Goal: Task Accomplishment & Management: Use online tool/utility

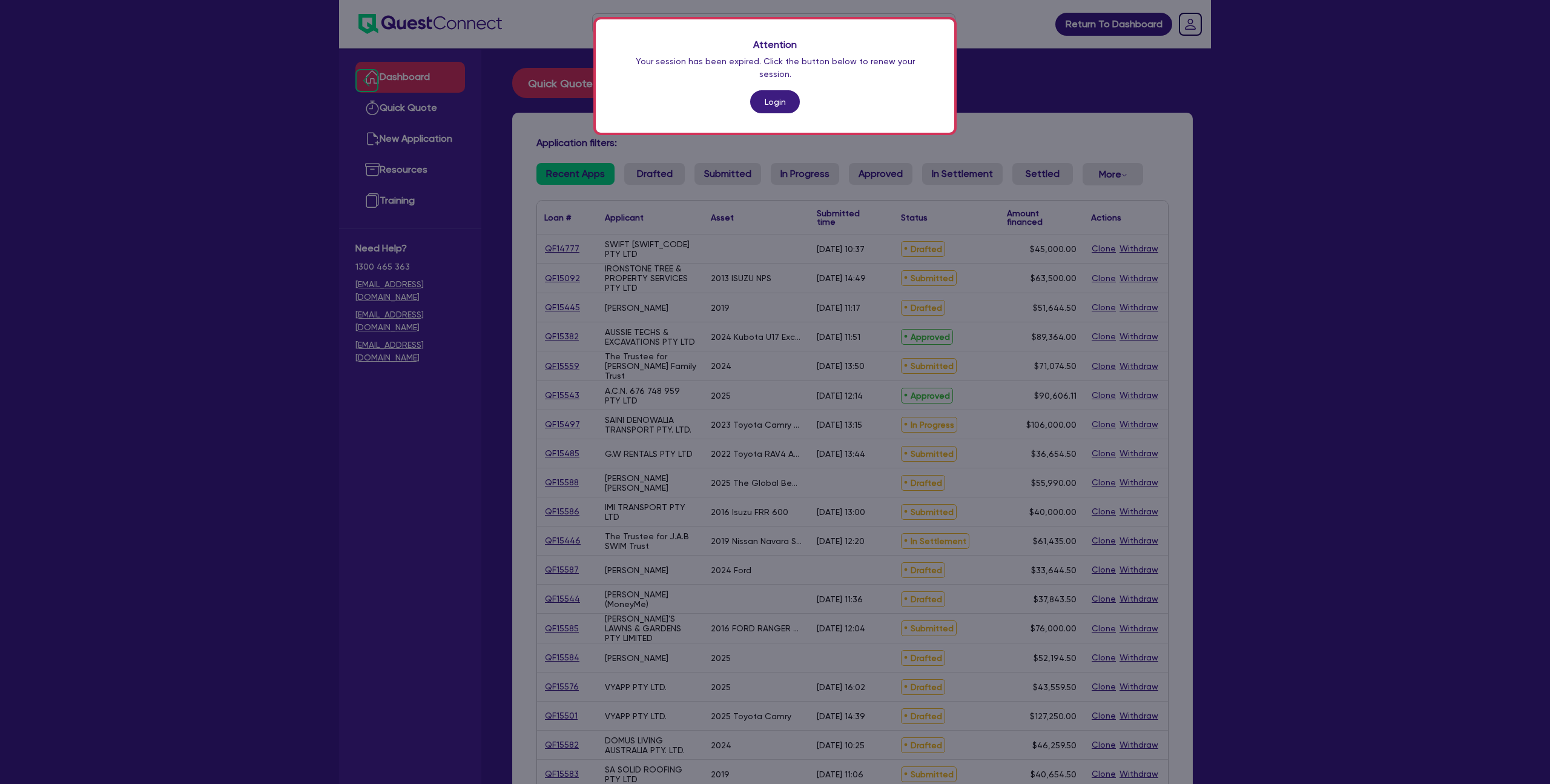
scroll to position [111, 0]
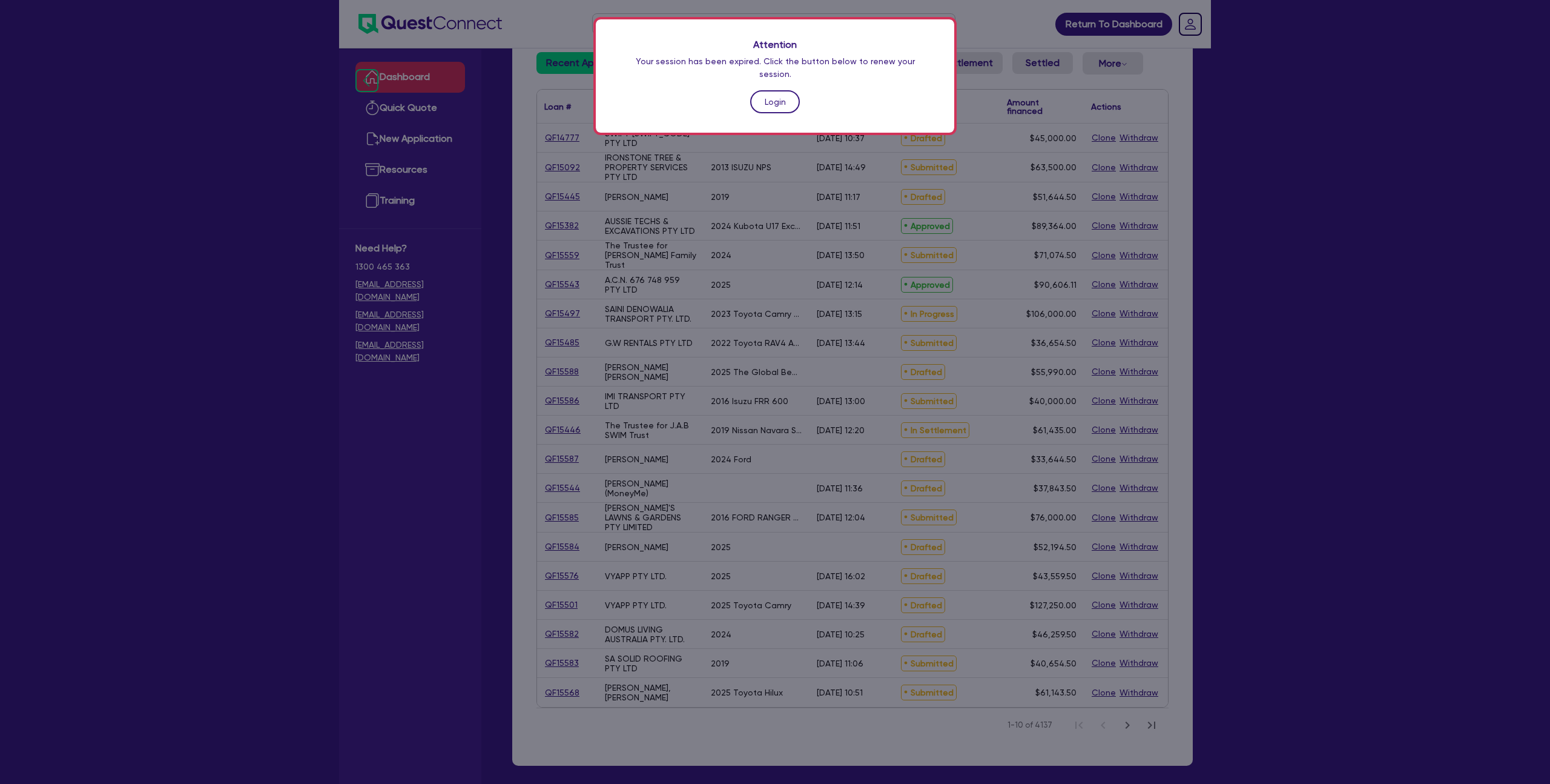
click at [762, 90] on link "Login" at bounding box center [775, 101] width 50 height 23
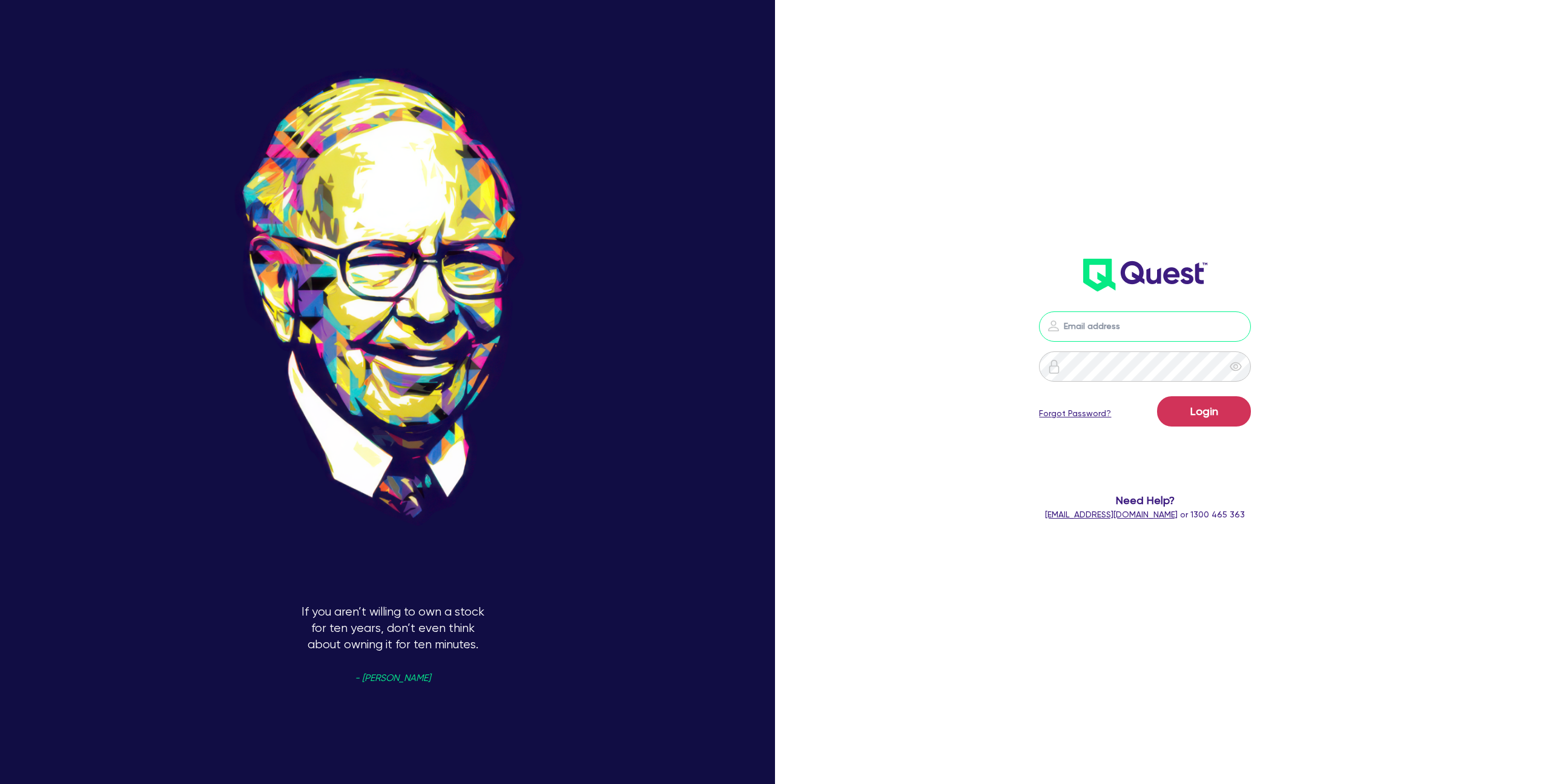
click at [1077, 322] on input "email" at bounding box center [1145, 326] width 212 height 30
type input "[EMAIL_ADDRESS][DOMAIN_NAME]"
click at [1189, 413] on button "Login" at bounding box center [1204, 411] width 94 height 30
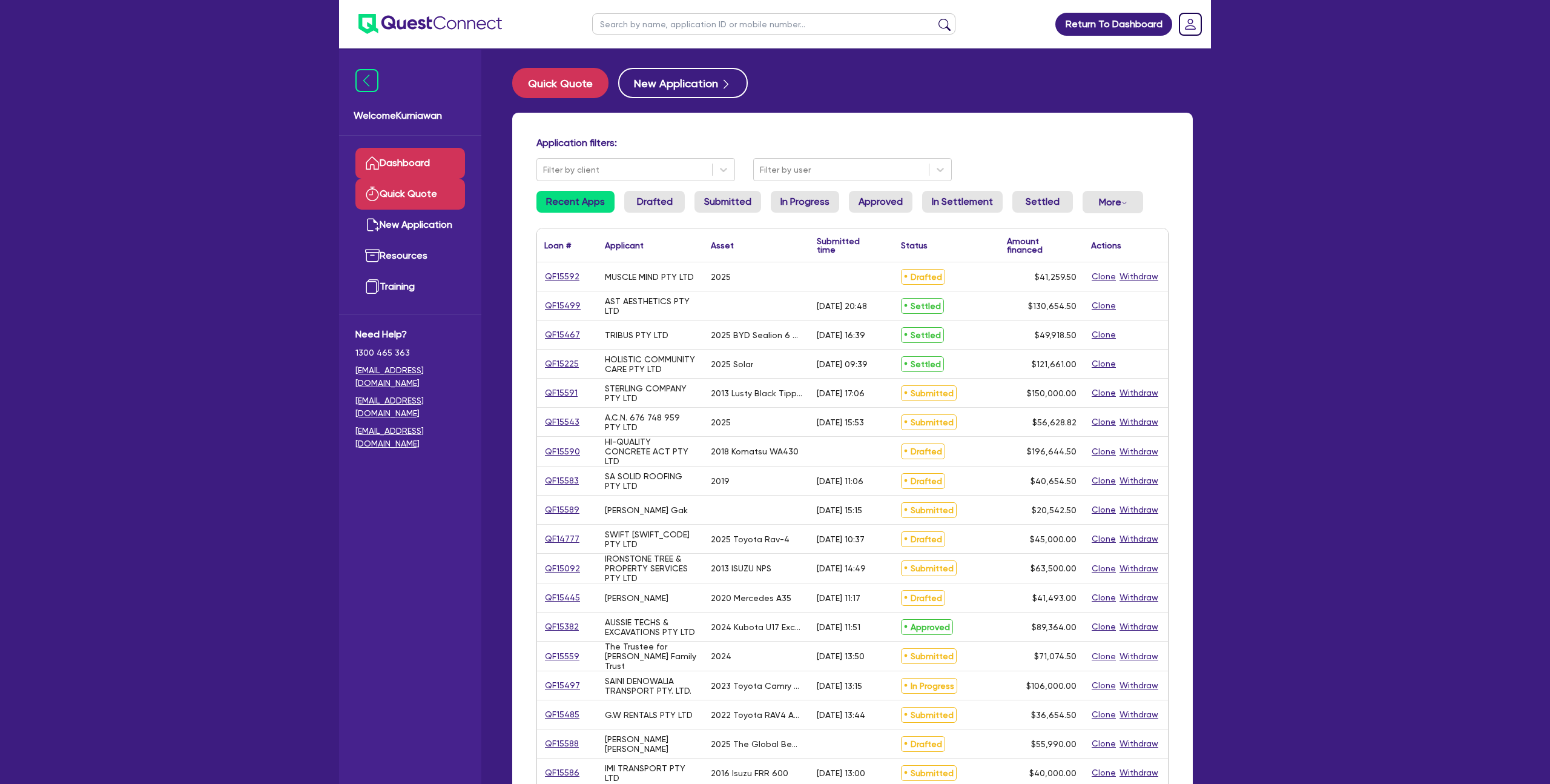
click at [433, 205] on link "Quick Quote" at bounding box center [411, 194] width 110 height 31
select select "Other"
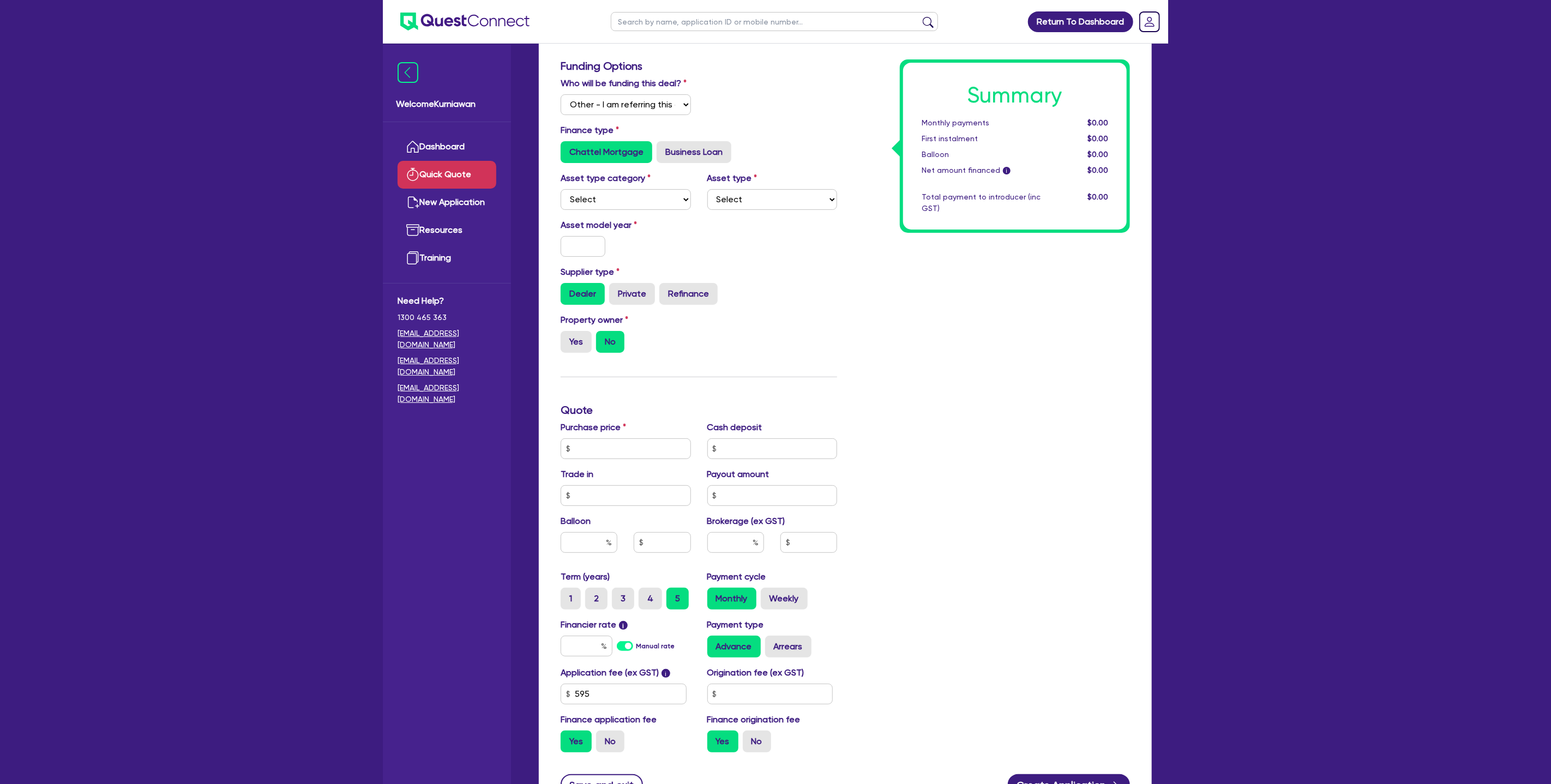
scroll to position [60, 0]
